Goal: Answer question/provide support

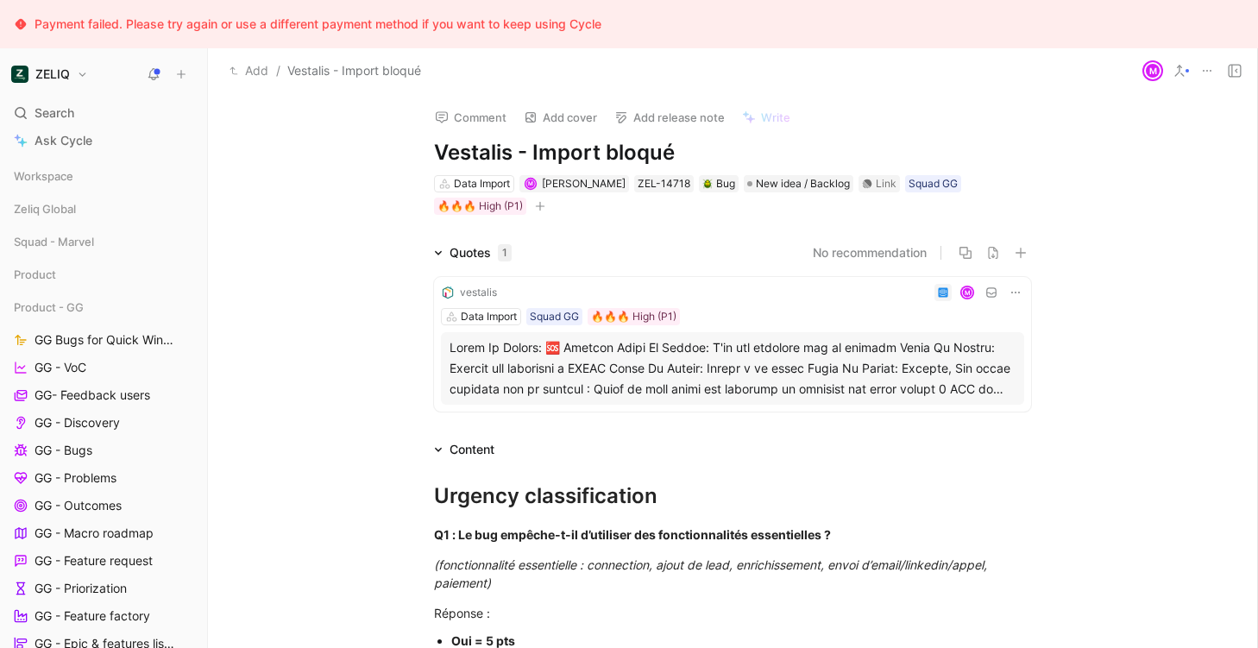
click at [624, 384] on div at bounding box center [732, 368] width 566 height 62
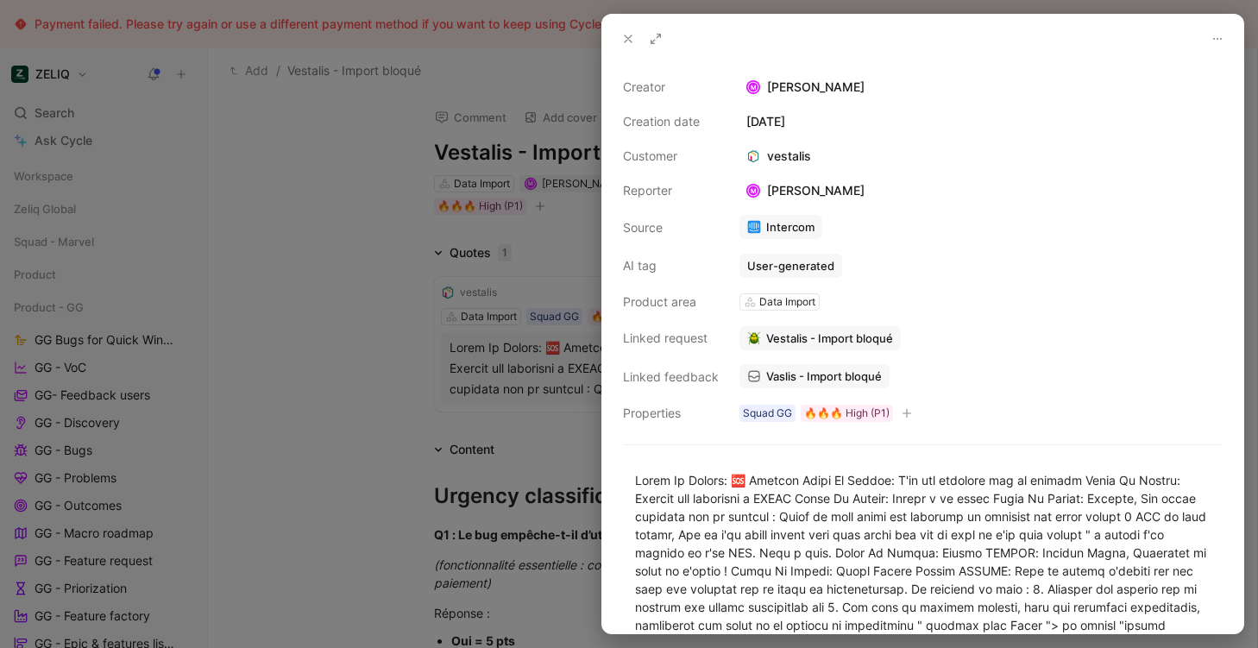
click at [806, 379] on span "Vaslis - Import bloqué" at bounding box center [824, 376] width 116 height 16
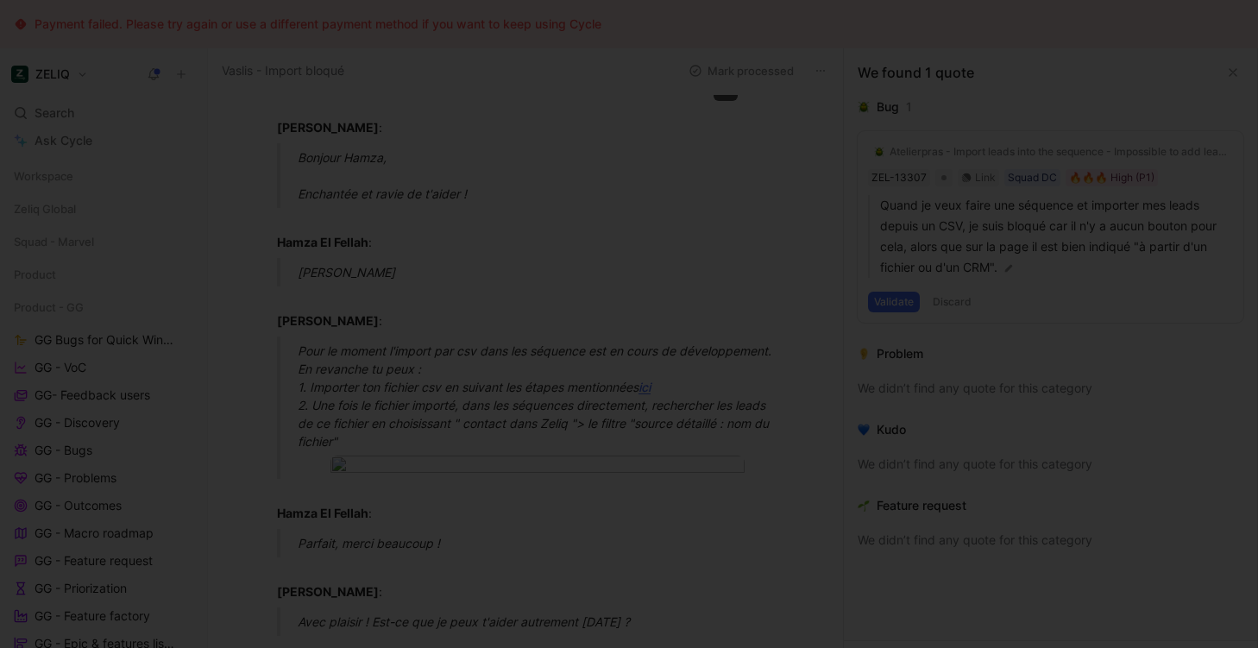
click at [481, 167] on body "Payment failed. Please try again or use a different payment method if you want …" at bounding box center [629, 324] width 1258 height 648
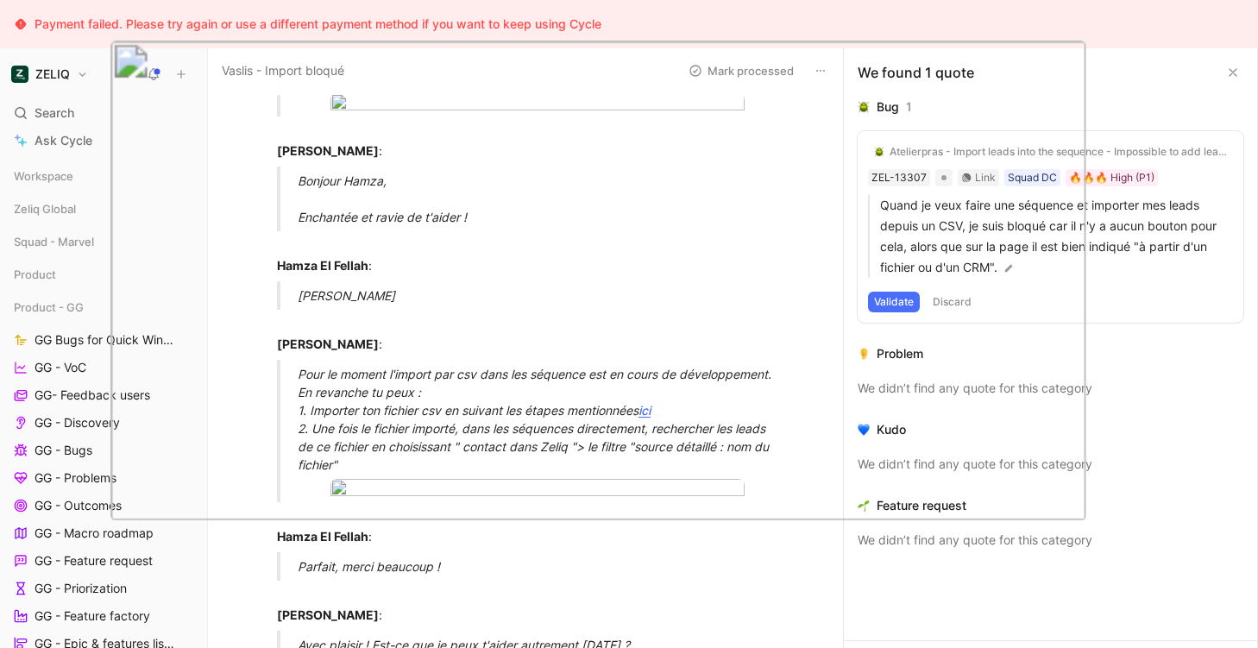
click at [763, 647] on div at bounding box center [629, 648] width 1258 height 0
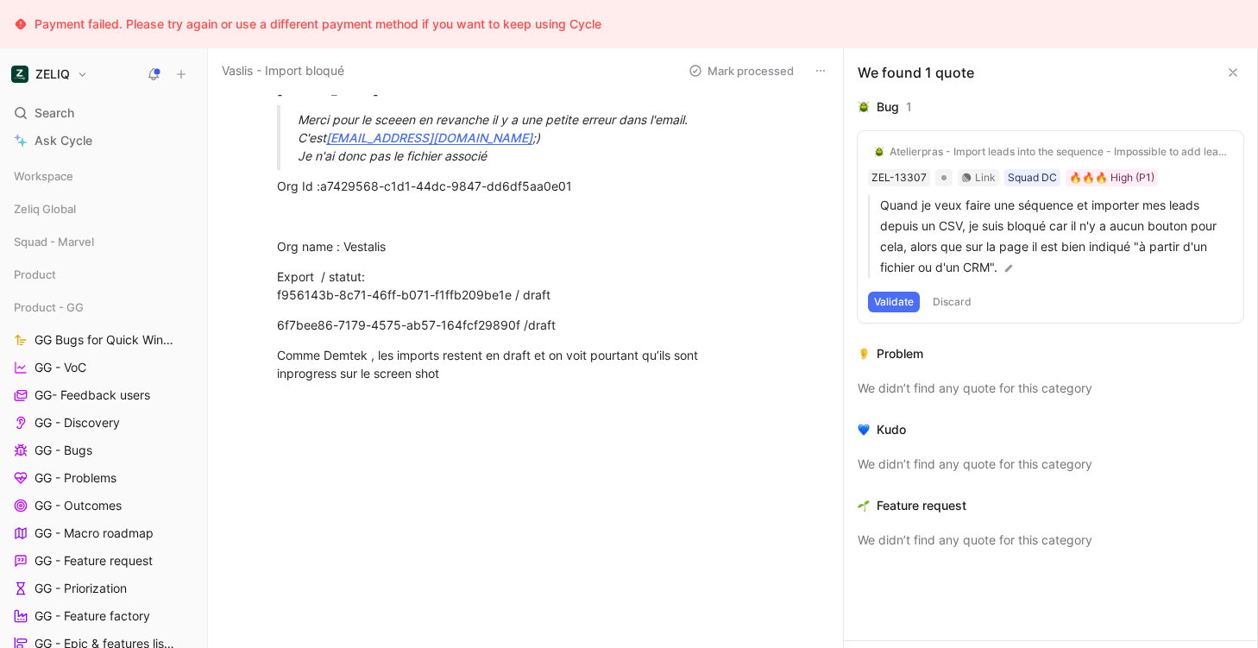
scroll to position [1793, 0]
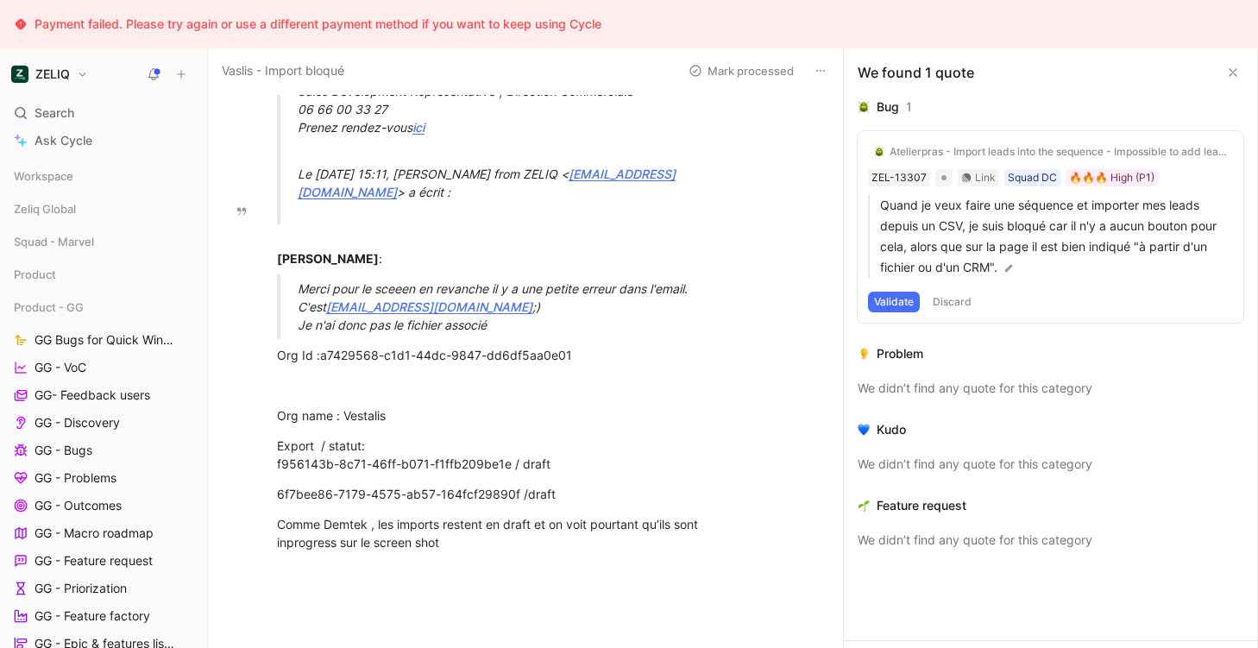
click at [444, 419] on body "Payment failed. Please try again or use a different payment method if you want …" at bounding box center [629, 324] width 1258 height 648
click at [474, 198] on img at bounding box center [629, 324] width 1258 height 648
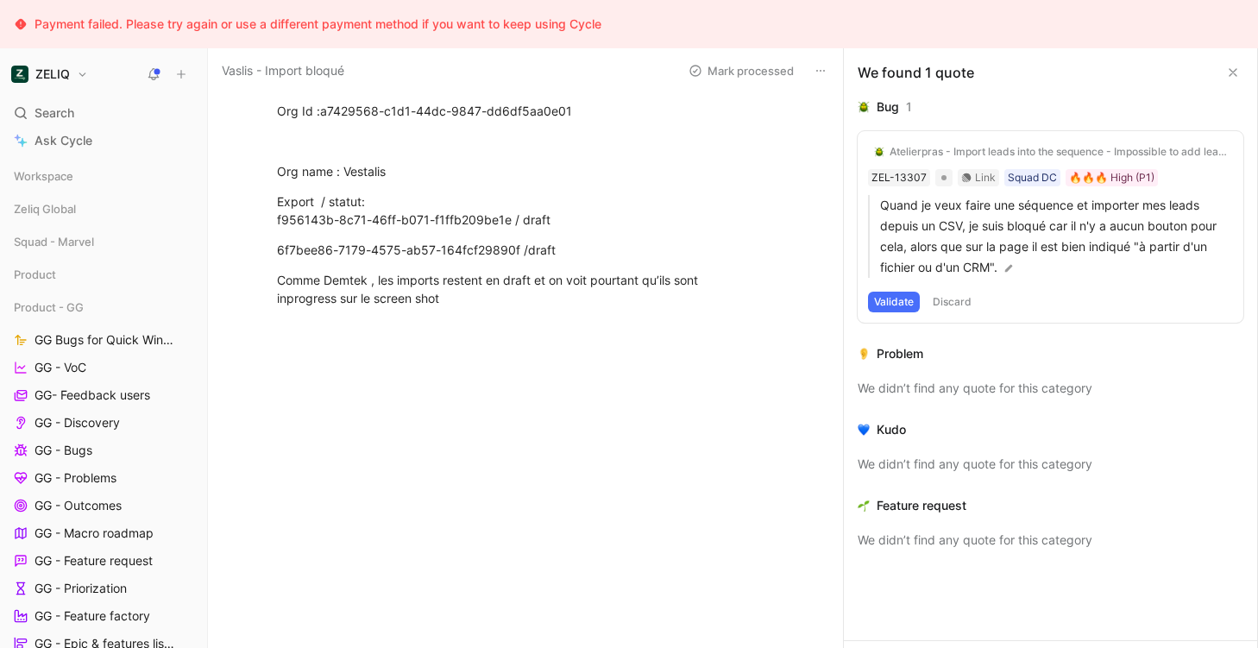
scroll to position [2201, 0]
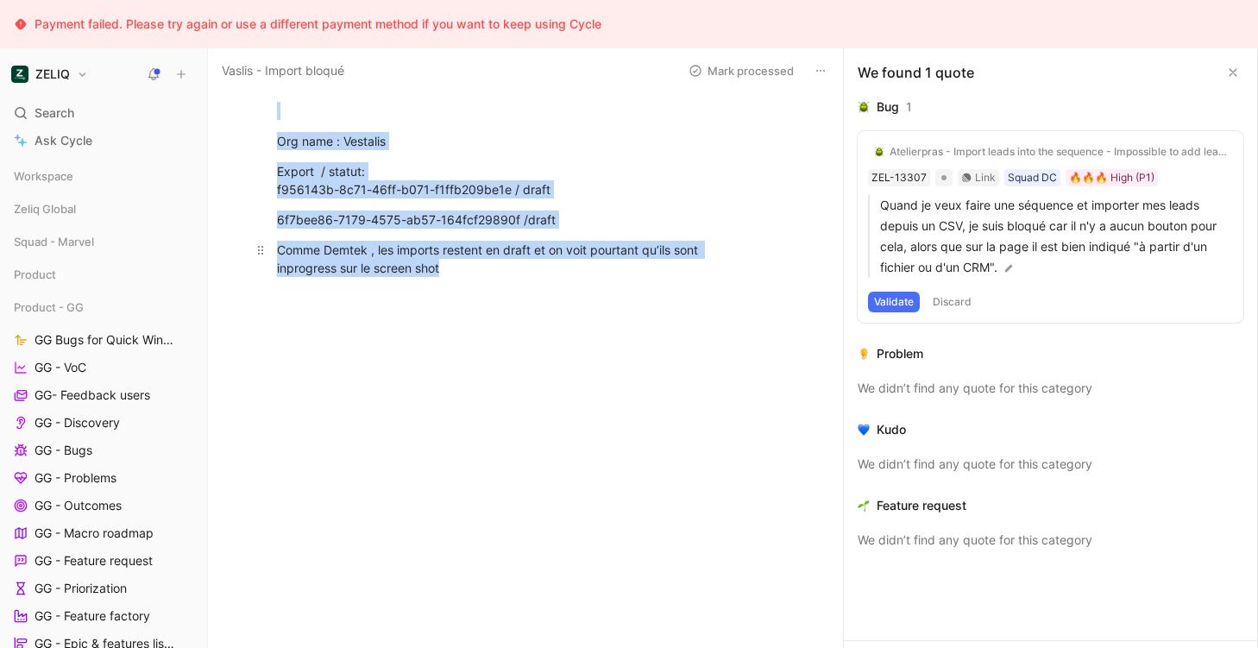
drag, startPoint x: 279, startPoint y: 379, endPoint x: 518, endPoint y: 567, distance: 304.0
copy div "Org Id : a7429568-c1d1-44dc-9847-dd6df5aa0e01 Org name : Vestalis Export / stat…"
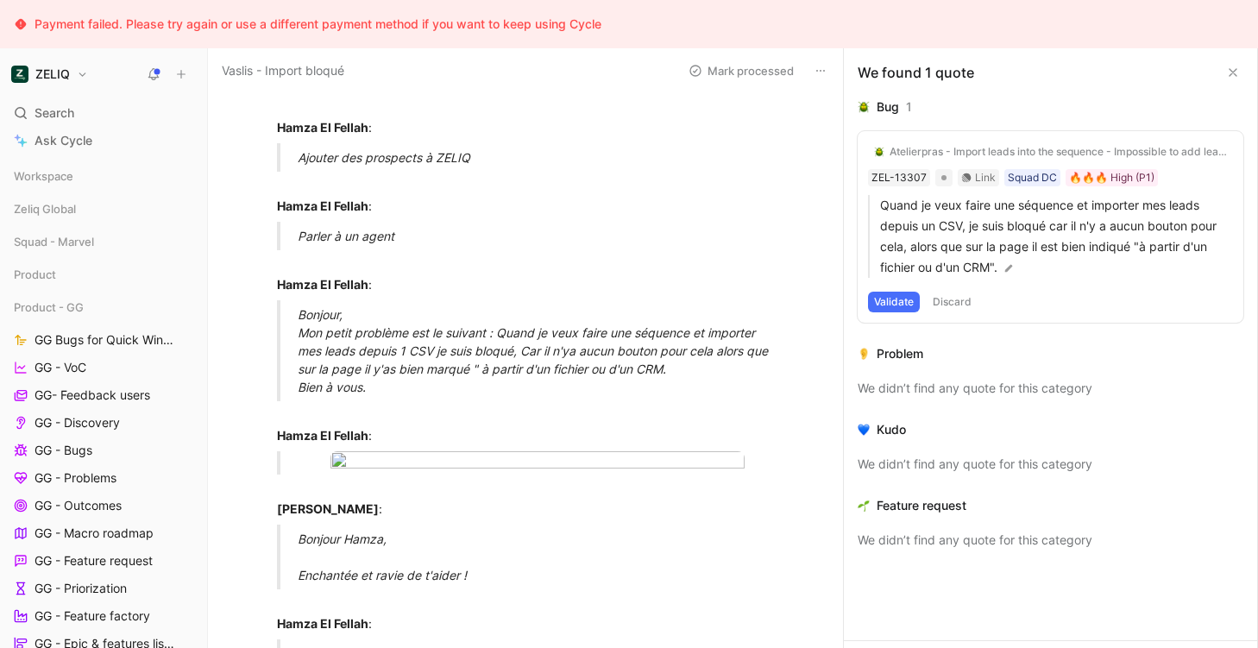
scroll to position [0, 0]
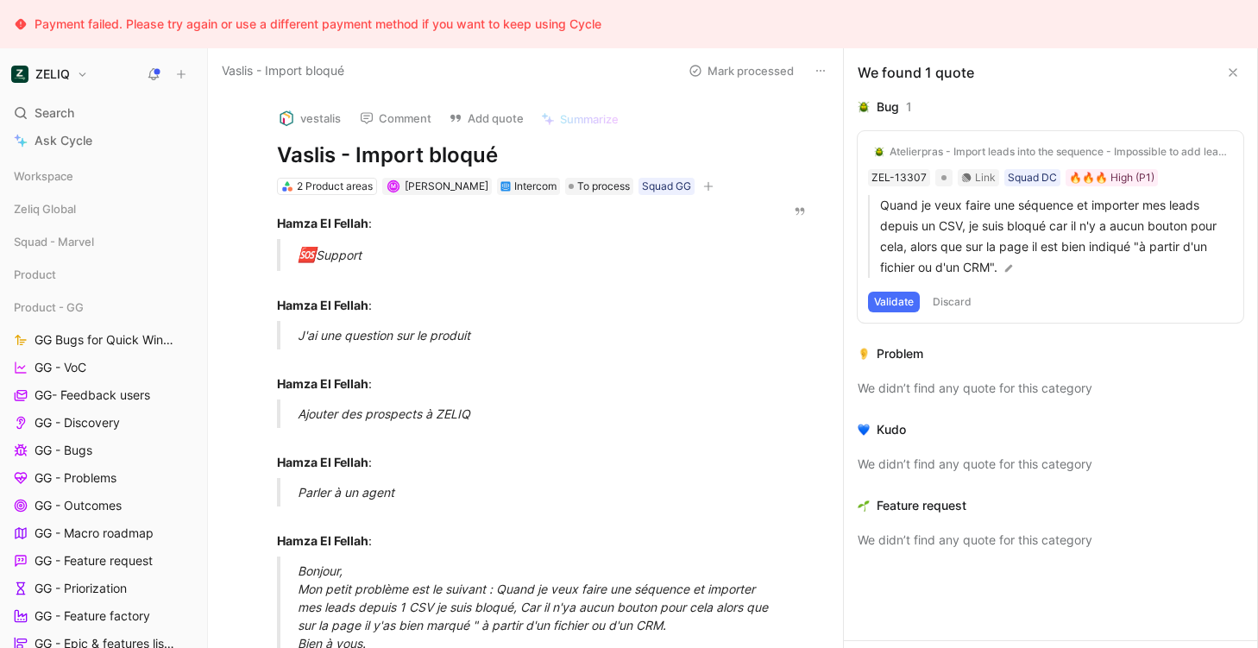
click at [343, 151] on h1 "Vaslis - Import bloqué" at bounding box center [517, 155] width 480 height 28
copy h1 "Vaslis - Import bloqué"
click at [579, 186] on span "To process" at bounding box center [603, 186] width 53 height 17
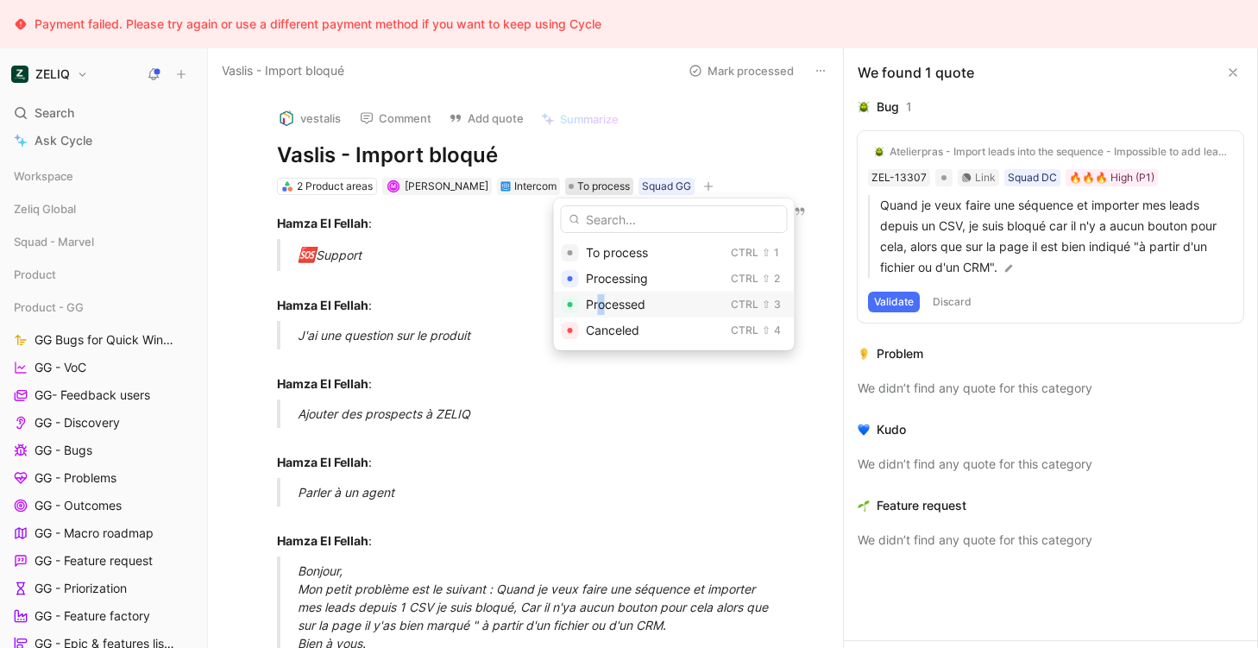
click at [599, 307] on span "Processed" at bounding box center [616, 304] width 60 height 15
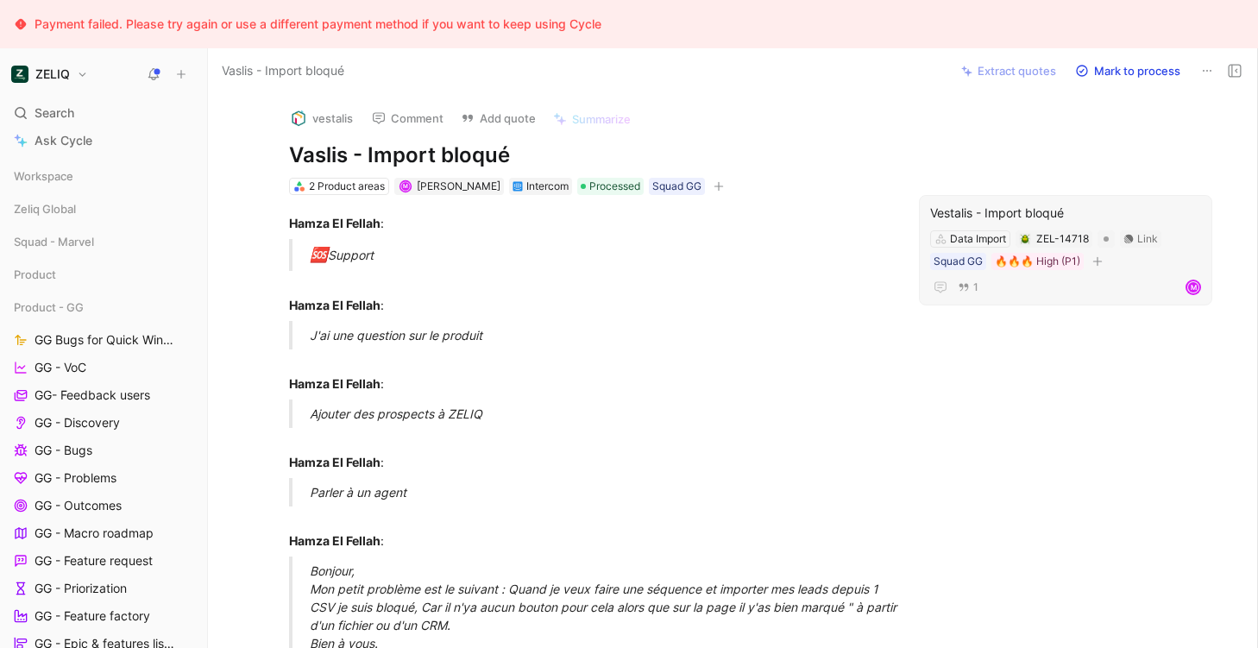
click at [1013, 210] on div "Vestalis - Import bloqué" at bounding box center [1065, 213] width 271 height 21
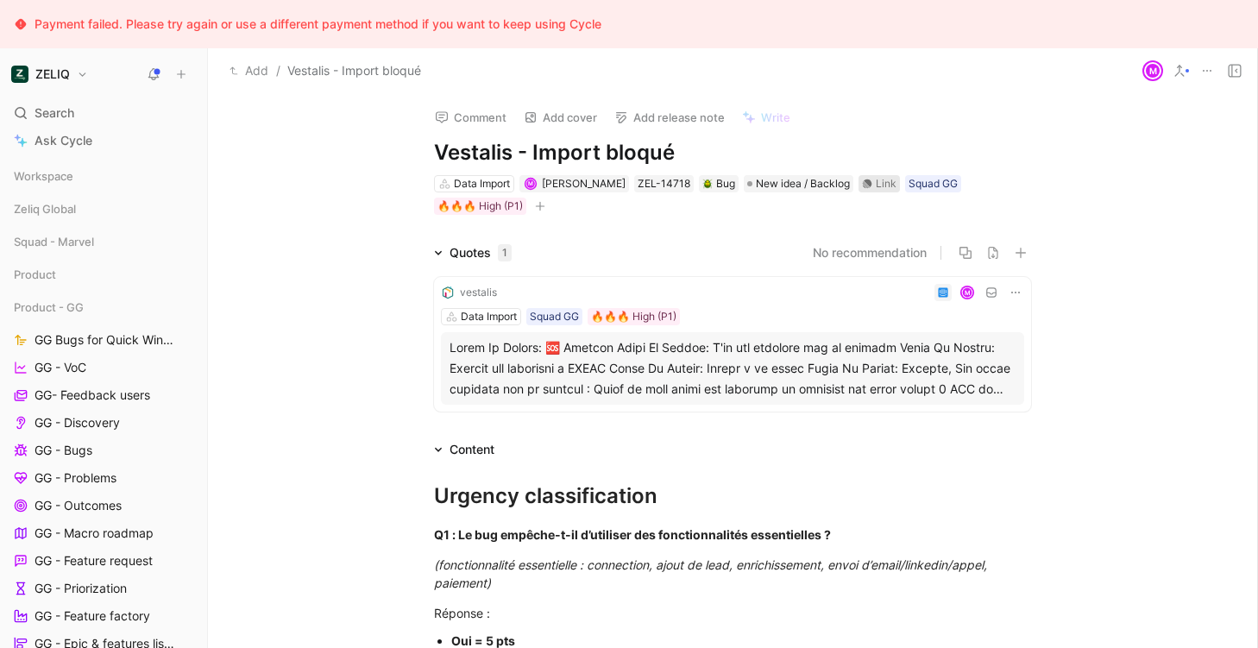
click at [875, 178] on div "Link" at bounding box center [885, 183] width 21 height 17
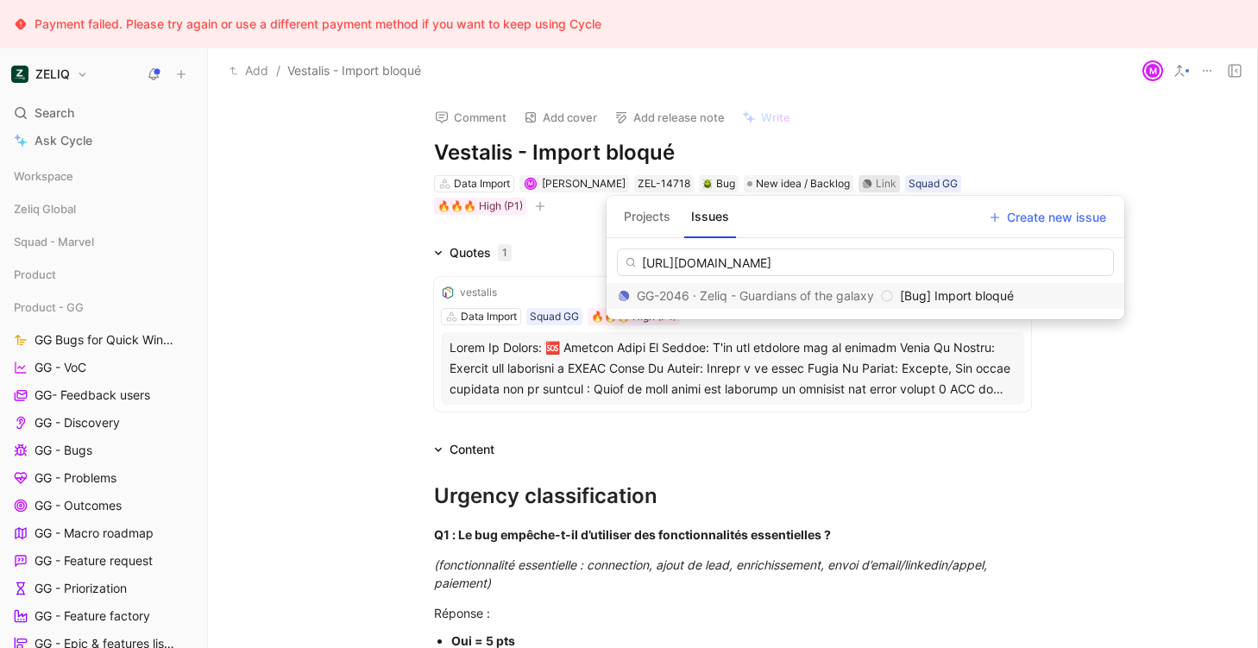
type input "[URL][DOMAIN_NAME]"
click at [813, 299] on div "GG-2046 · Zeliq - Guardians of the galaxy" at bounding box center [755, 295] width 275 height 21
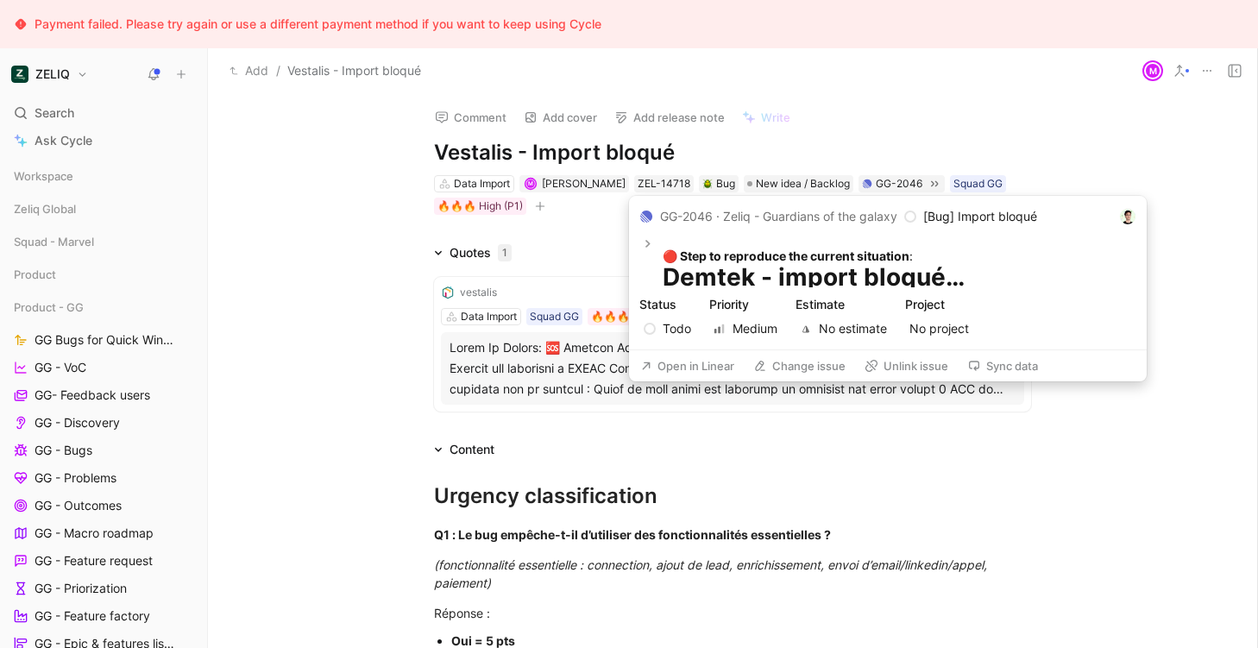
click at [712, 369] on button "Open in Linear" at bounding box center [687, 366] width 110 height 24
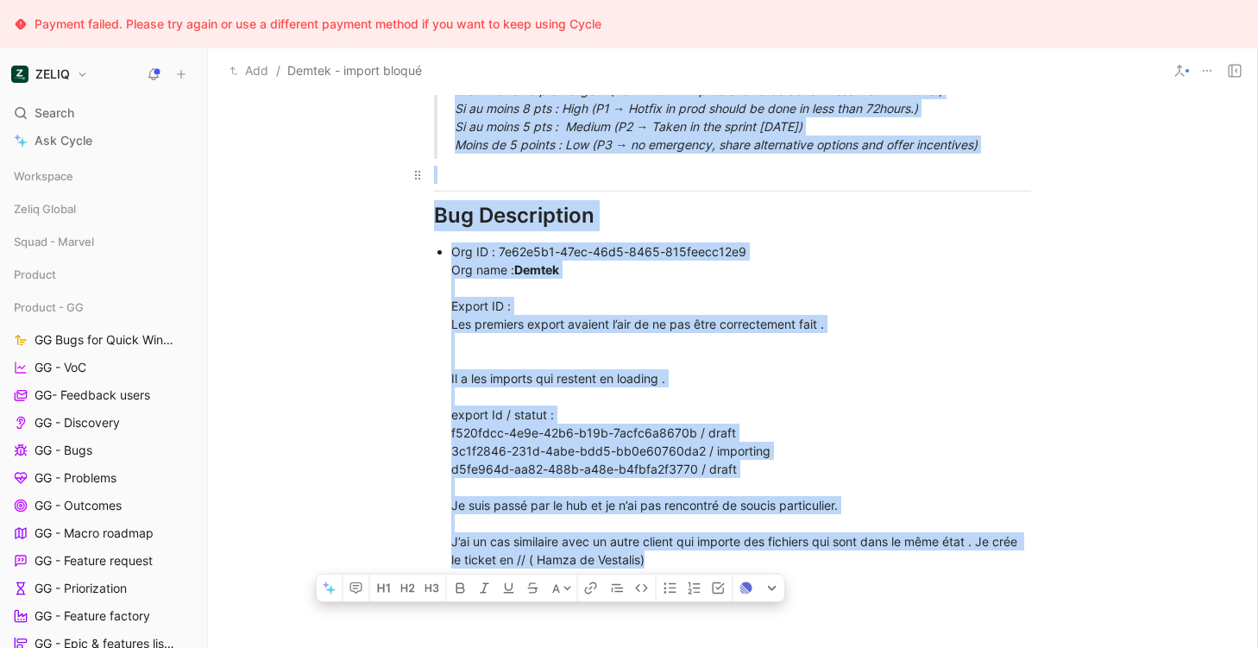
scroll to position [1155, 0]
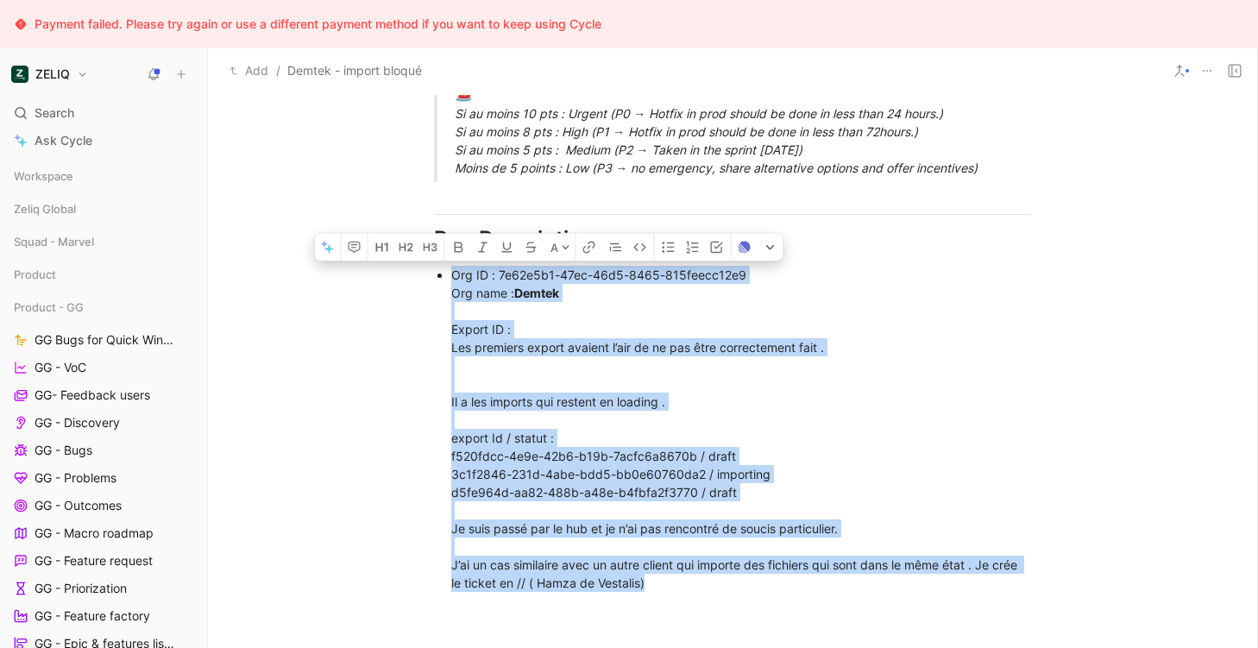
drag, startPoint x: 666, startPoint y: 405, endPoint x: 451, endPoint y: 277, distance: 249.8
click at [451, 277] on div "Org ID : 7e62e5b1-47ec-46d5-8465-815feecc12e9 Org name : Demtek Export ID : Les…" at bounding box center [741, 429] width 580 height 326
copy div "Org ID : 7e62e5b1-47ec-46d5-8465-815feecc12e9 Org name : Demtek Export ID : Les…"
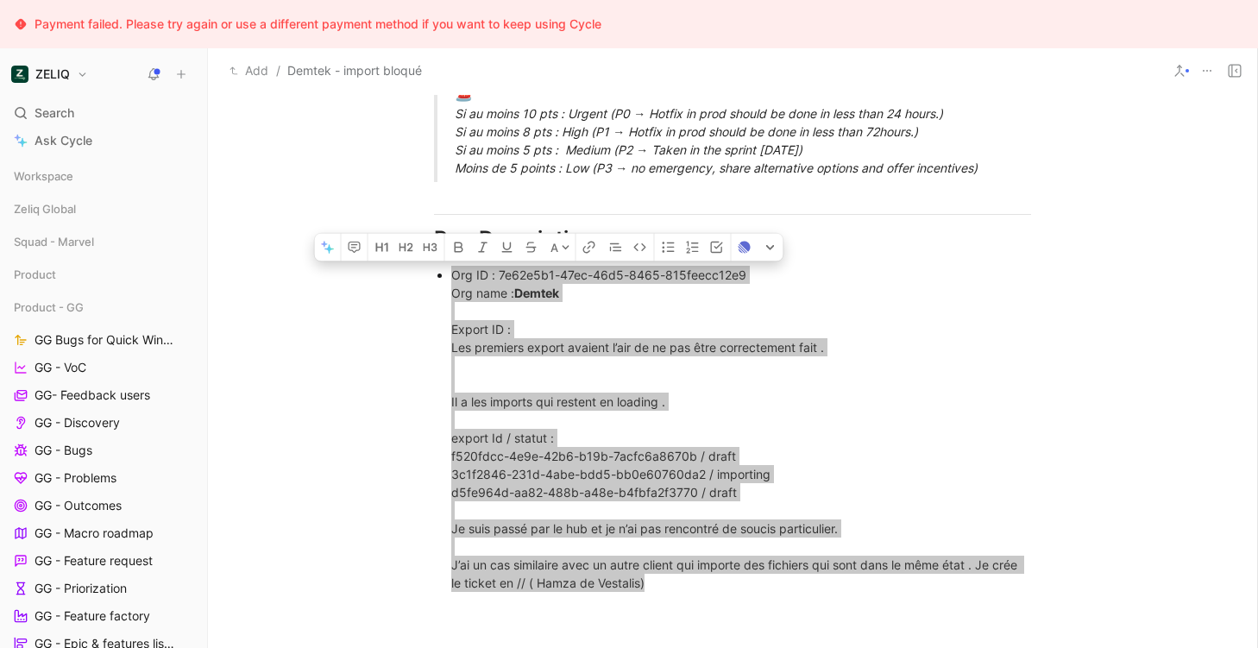
scroll to position [0, 0]
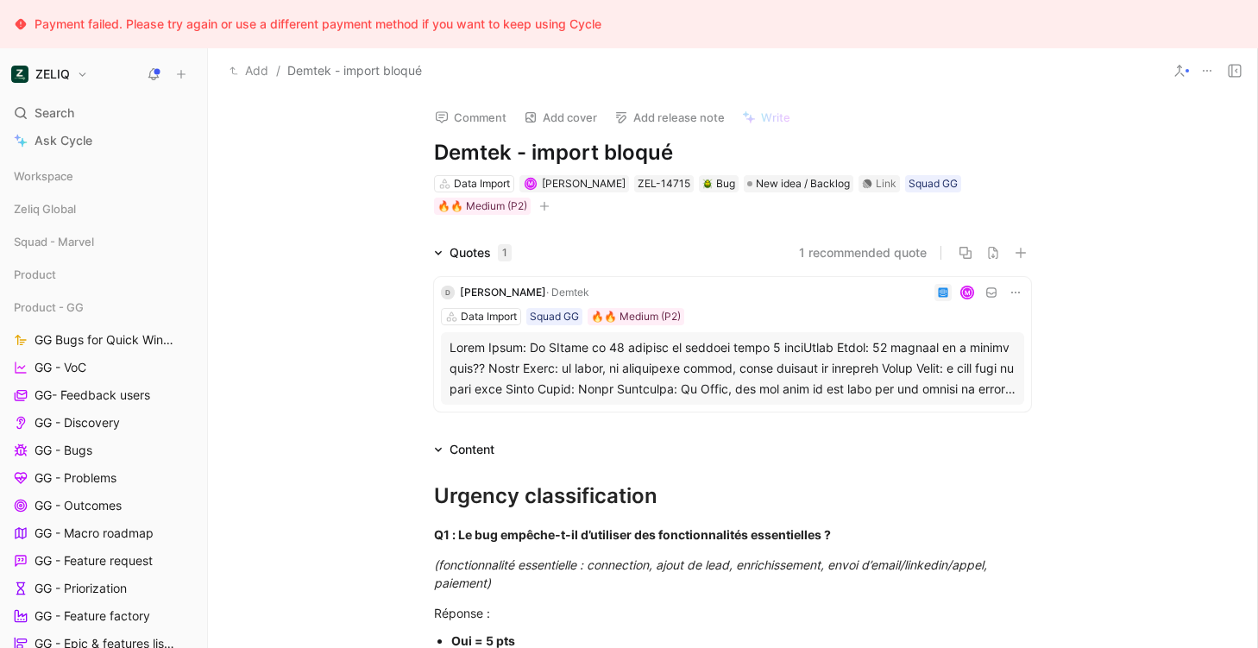
click at [527, 146] on h1 "Demtek - import bloqué" at bounding box center [732, 153] width 597 height 28
copy h1 "Demtek - import bloqué"
click at [863, 181] on icon at bounding box center [867, 183] width 9 height 9
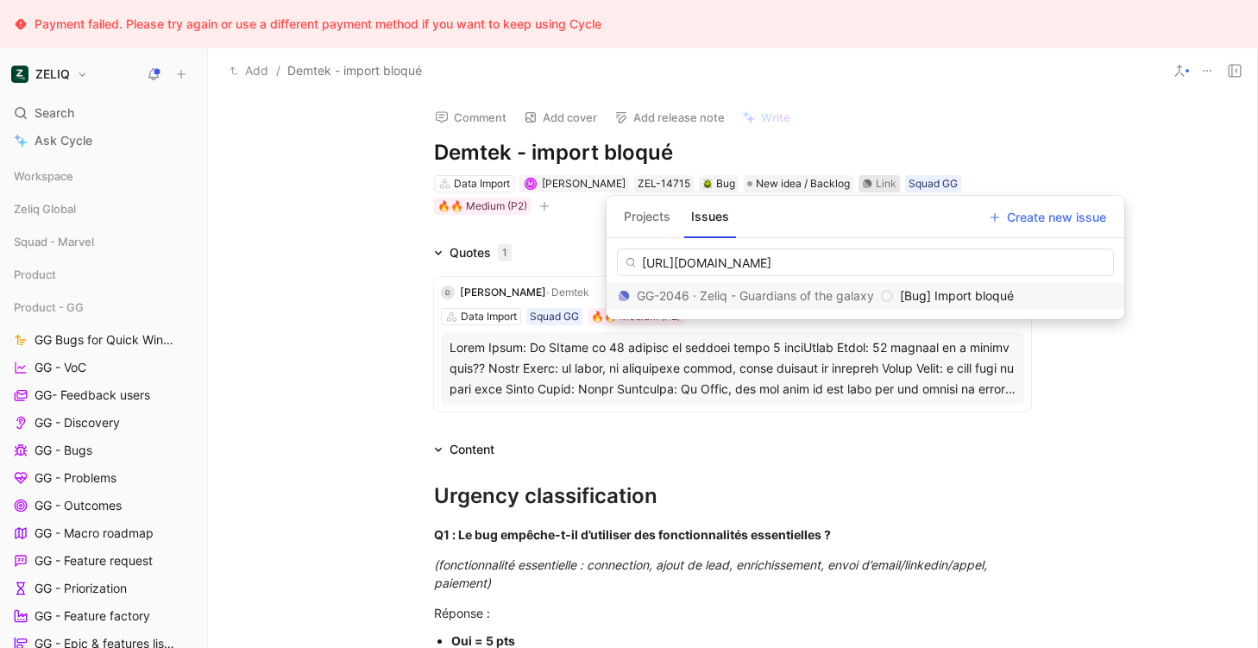
type input "[URL][DOMAIN_NAME]"
click at [869, 290] on div "GG-2046 · Zeliq - Guardians of the galaxy" at bounding box center [755, 295] width 275 height 21
